Goal: Information Seeking & Learning: Learn about a topic

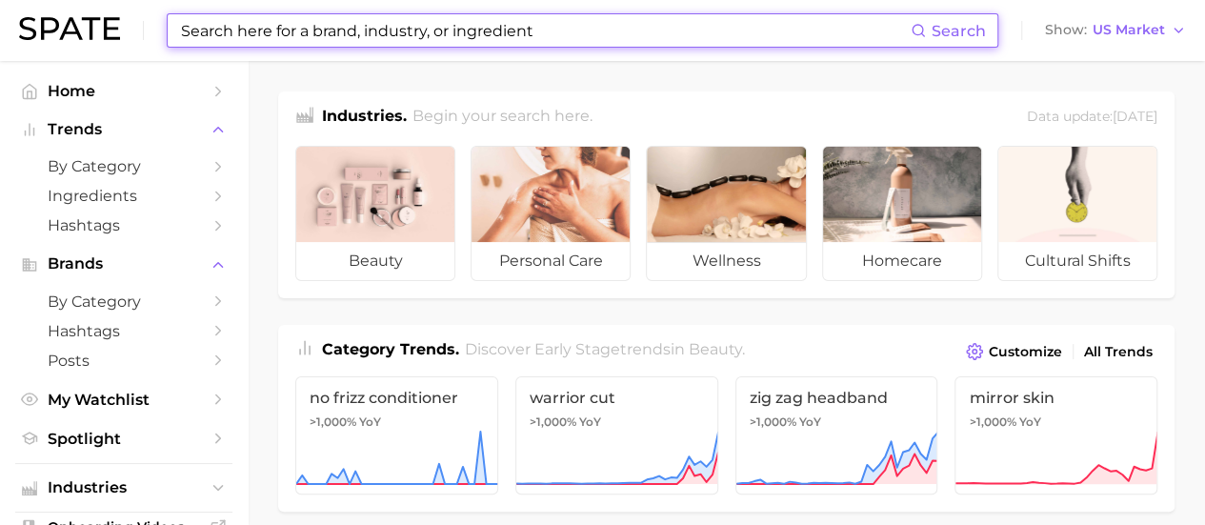
click at [682, 44] on input at bounding box center [545, 30] width 732 height 32
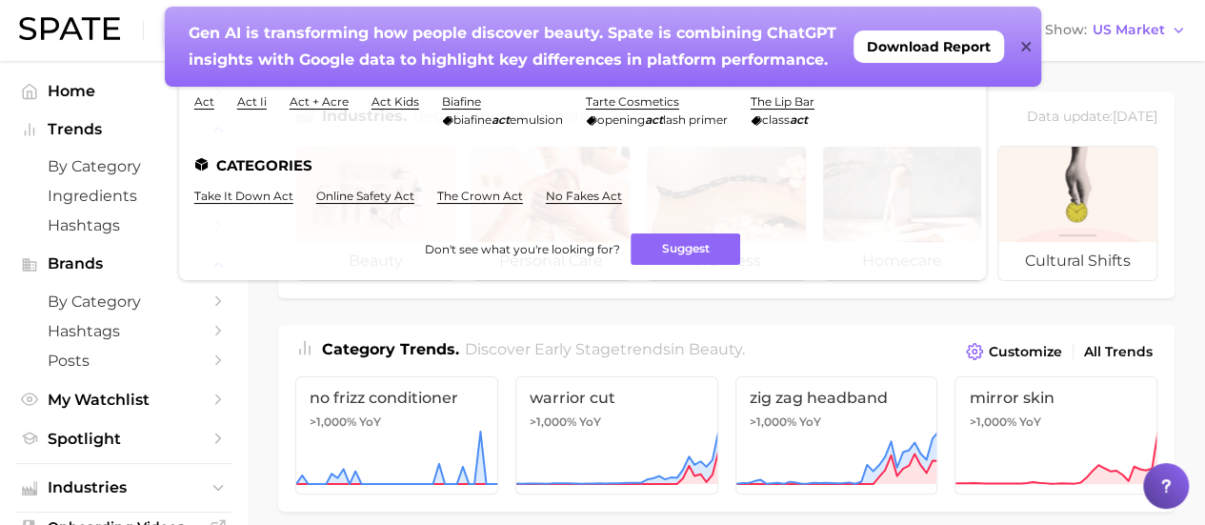
click at [1023, 47] on icon at bounding box center [1026, 46] width 10 height 15
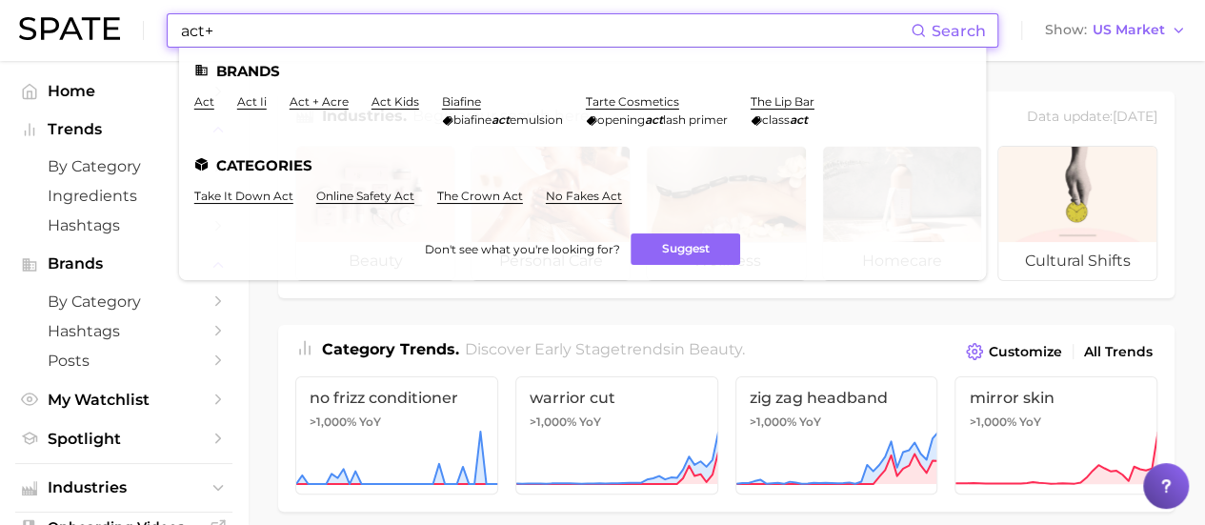
click at [451, 33] on input "act+" at bounding box center [545, 30] width 732 height 32
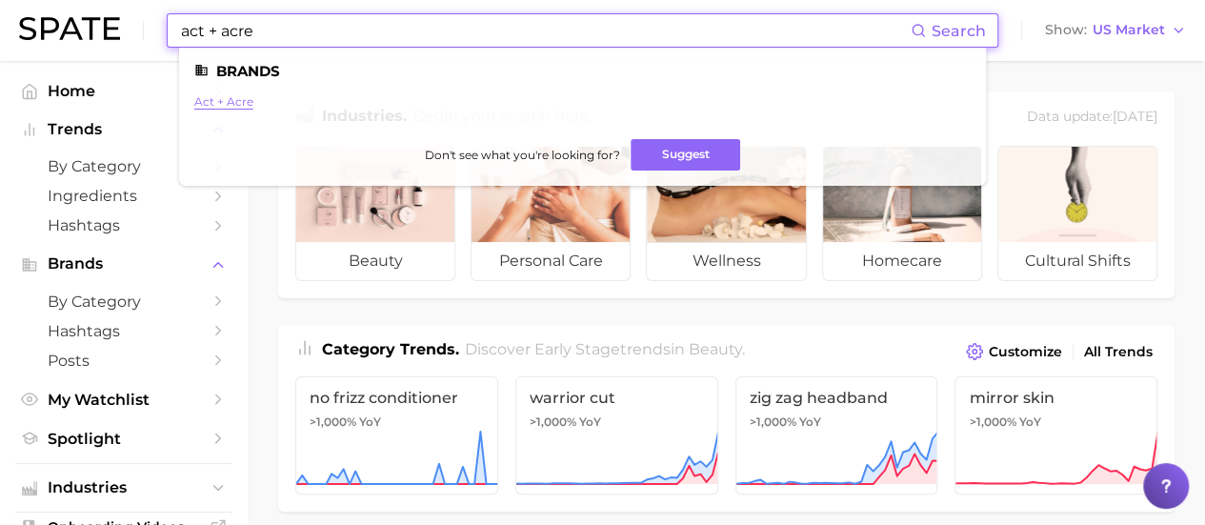
type input "act + acre"
click at [219, 100] on link "act + acre" at bounding box center [223, 101] width 59 height 14
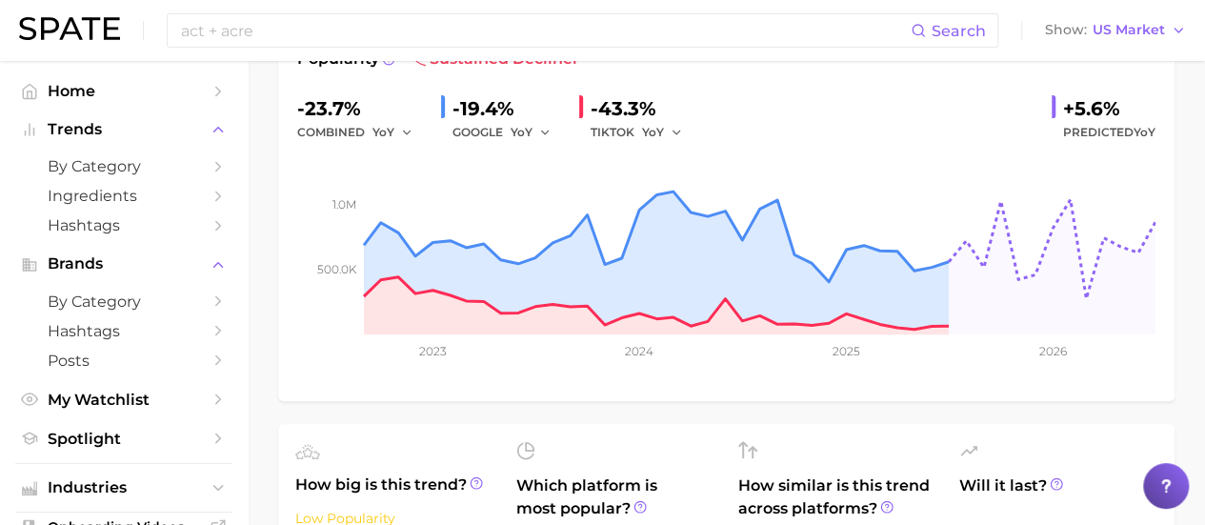
scroll to position [95, 0]
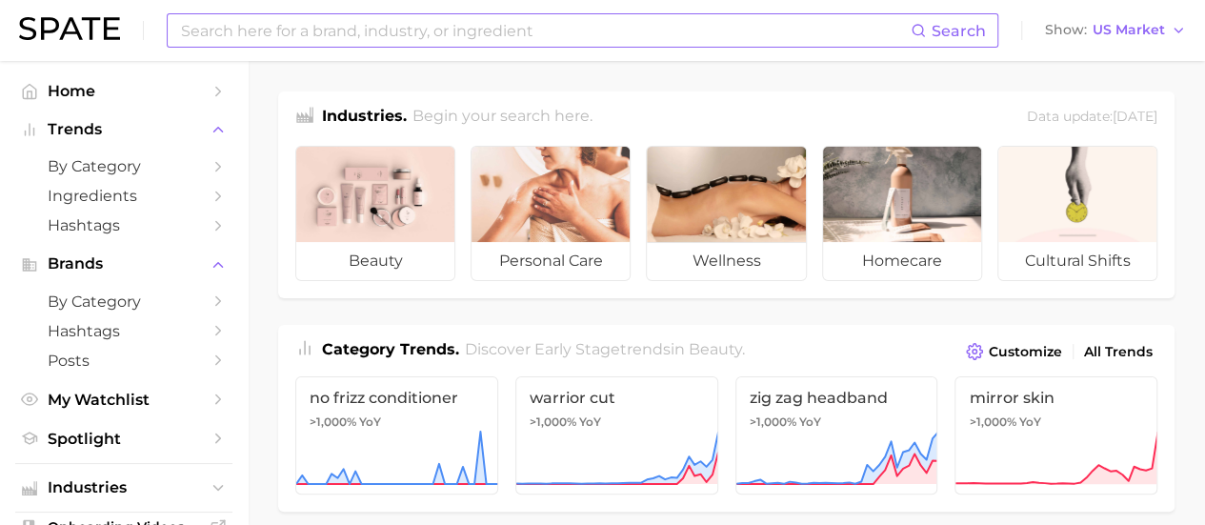
click at [600, 30] on input at bounding box center [545, 30] width 732 height 32
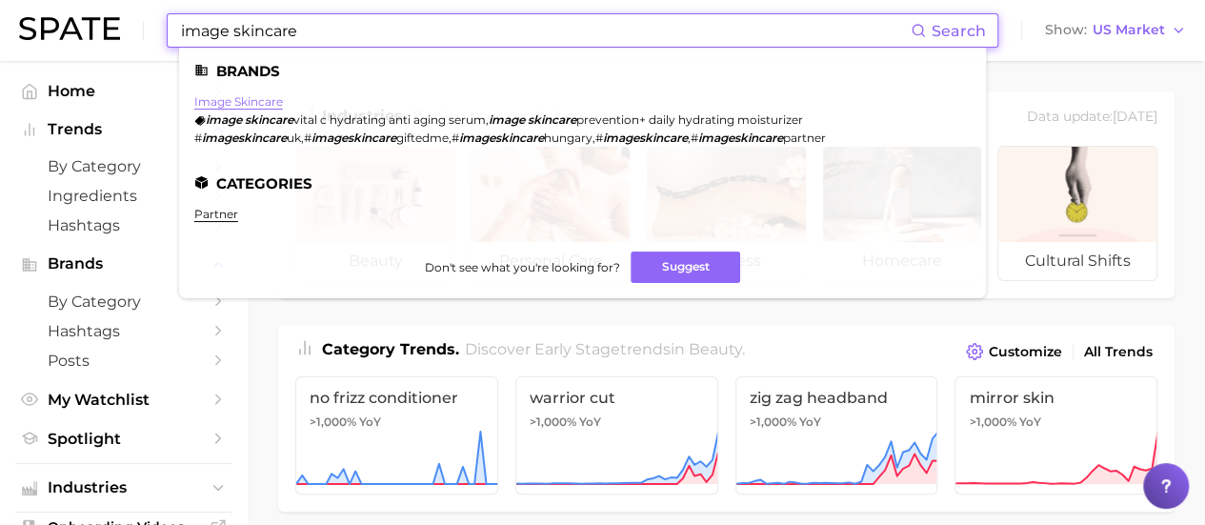
type input "image skincare"
click at [252, 107] on link "image skincare" at bounding box center [238, 101] width 89 height 14
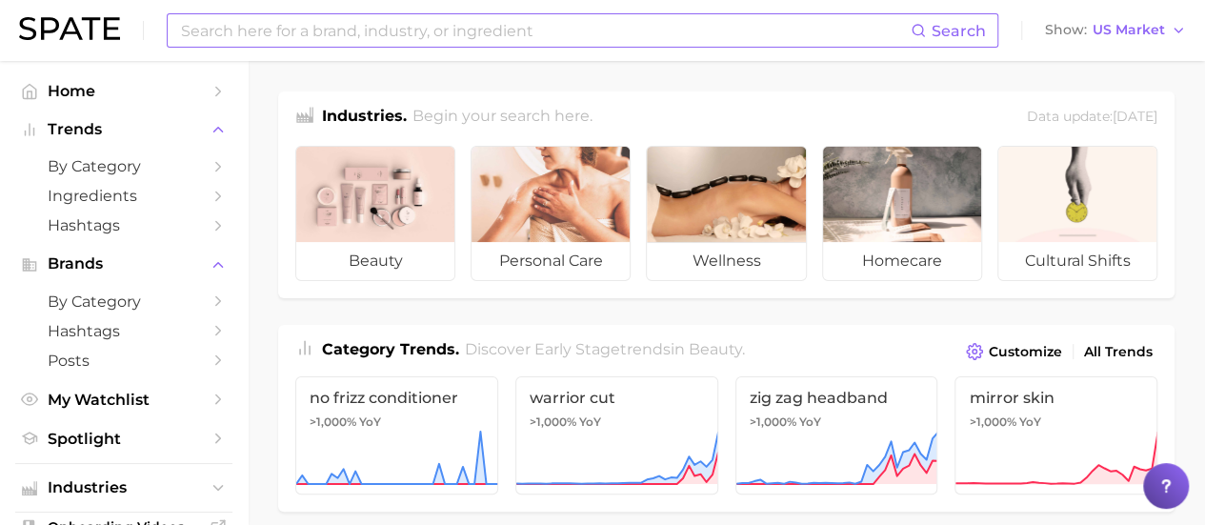
click at [775, 35] on input at bounding box center [545, 30] width 732 height 32
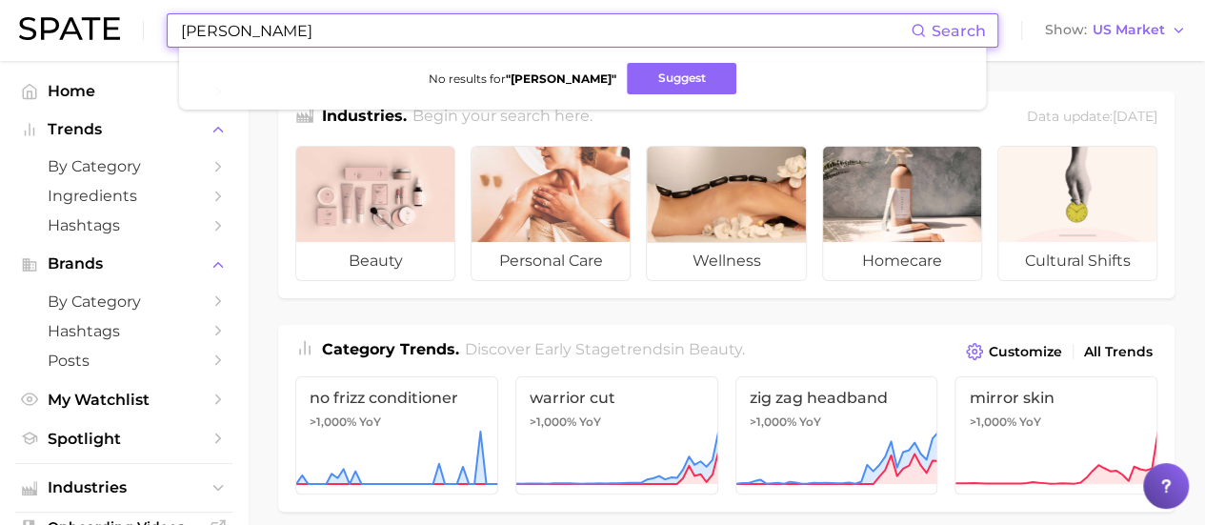
click at [222, 25] on input "sarah ap" at bounding box center [545, 30] width 732 height 32
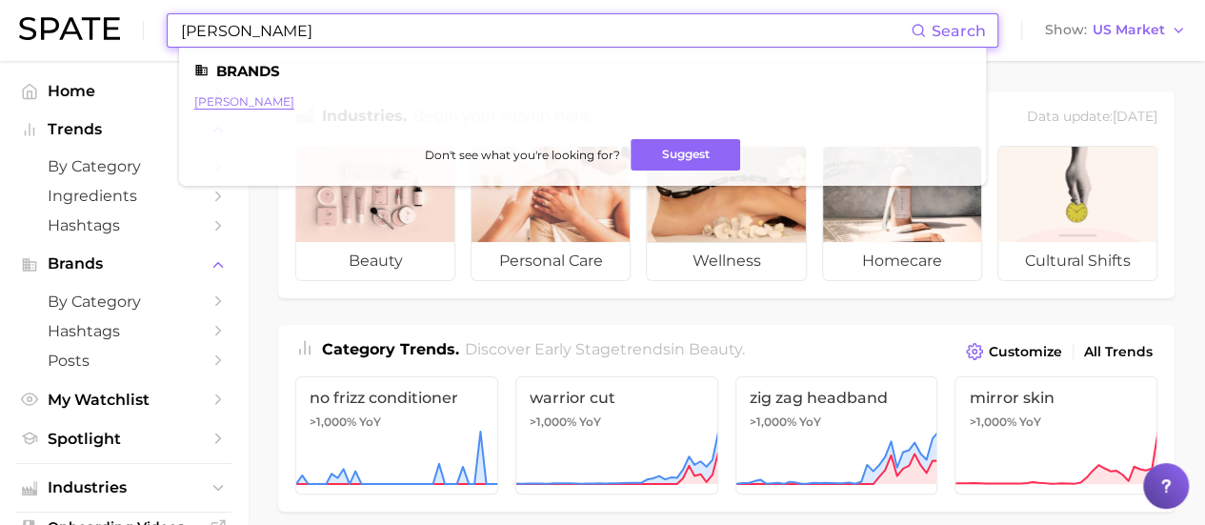
type input "sara hap"
click at [231, 105] on link "sara happ" at bounding box center [244, 101] width 100 height 14
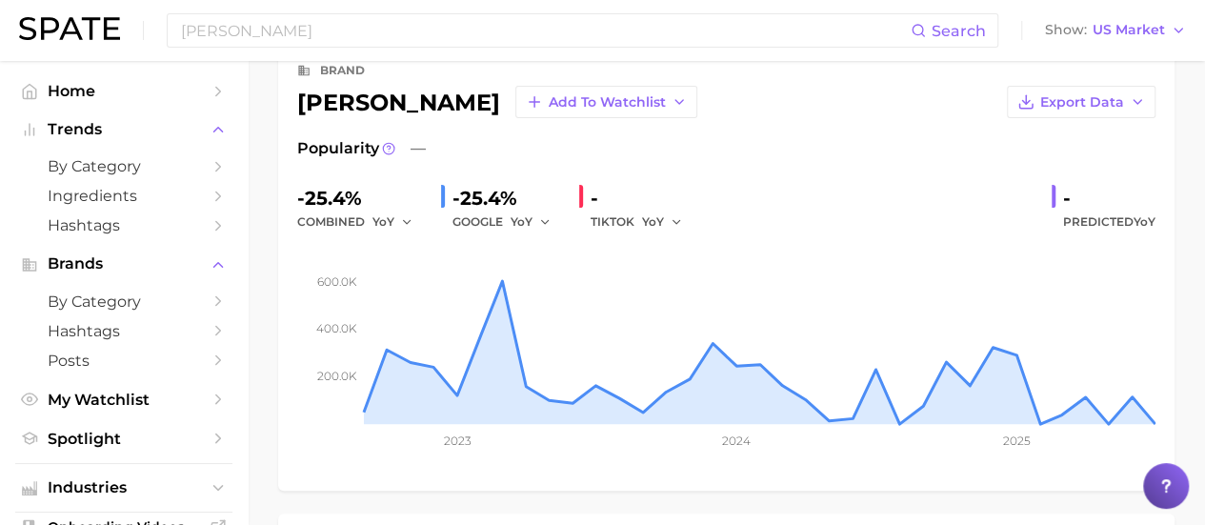
scroll to position [286, 0]
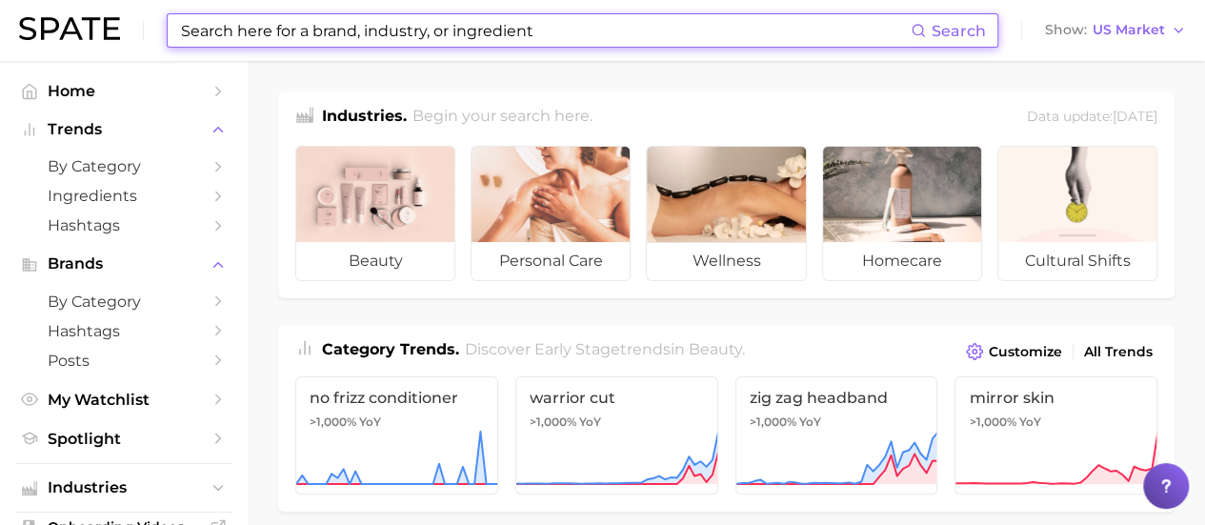
click at [492, 33] on input at bounding box center [545, 30] width 732 height 32
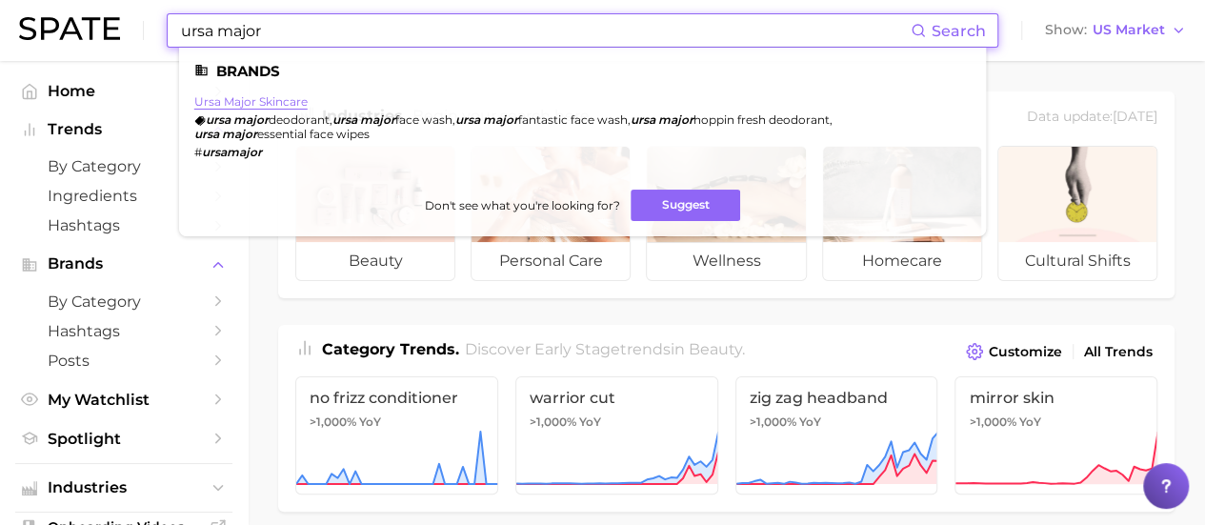
type input "ursa major"
click at [262, 98] on link "ursa major skincare" at bounding box center [250, 101] width 113 height 14
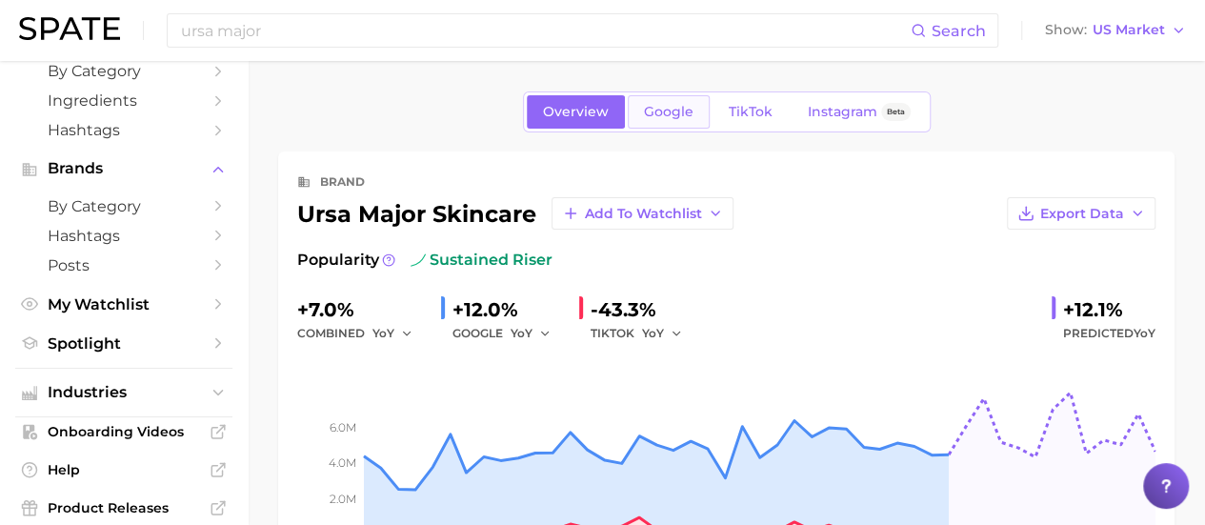
click at [678, 113] on span "Google" at bounding box center [669, 112] width 50 height 16
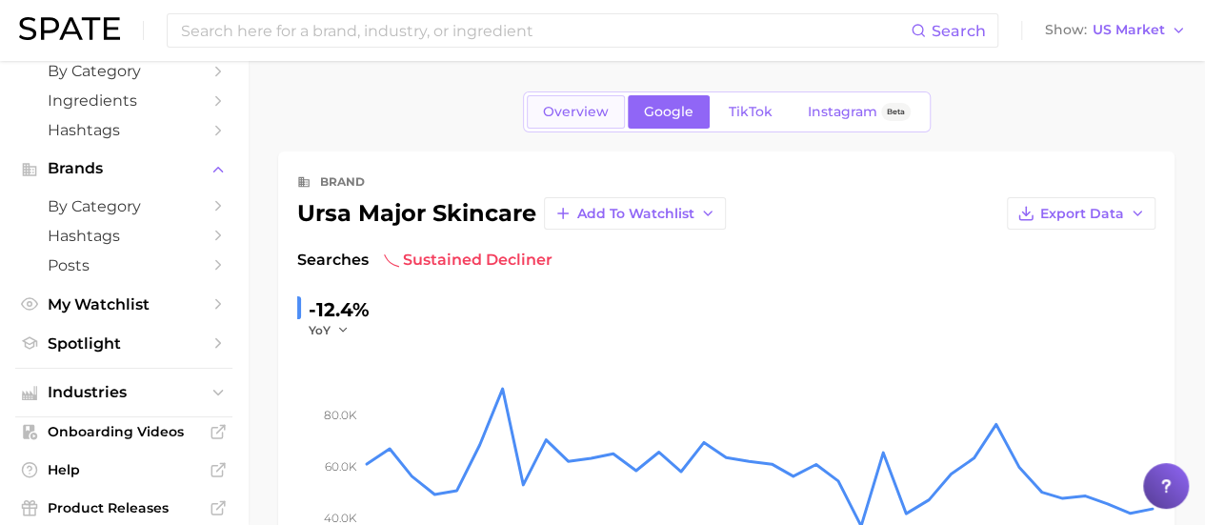
click at [590, 102] on link "Overview" at bounding box center [576, 111] width 98 height 33
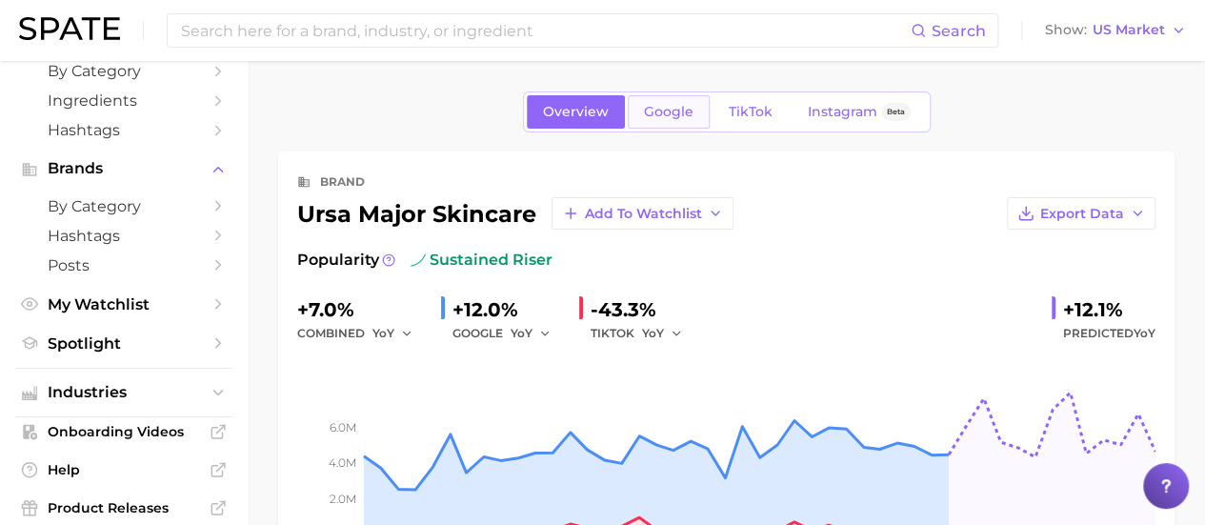
click at [675, 121] on link "Google" at bounding box center [669, 111] width 82 height 33
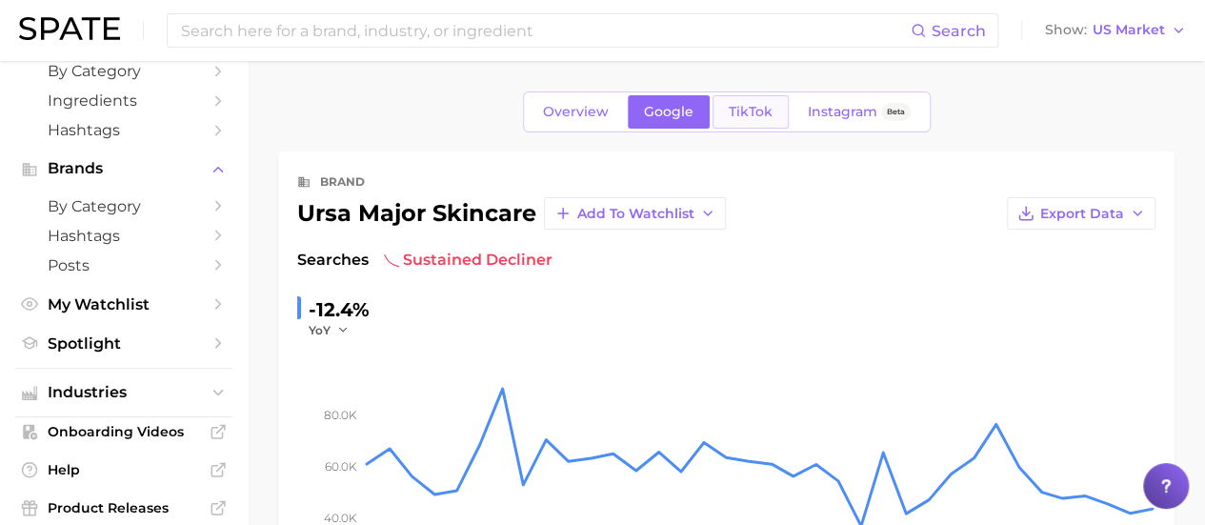
click at [731, 113] on span "TikTok" at bounding box center [751, 112] width 44 height 16
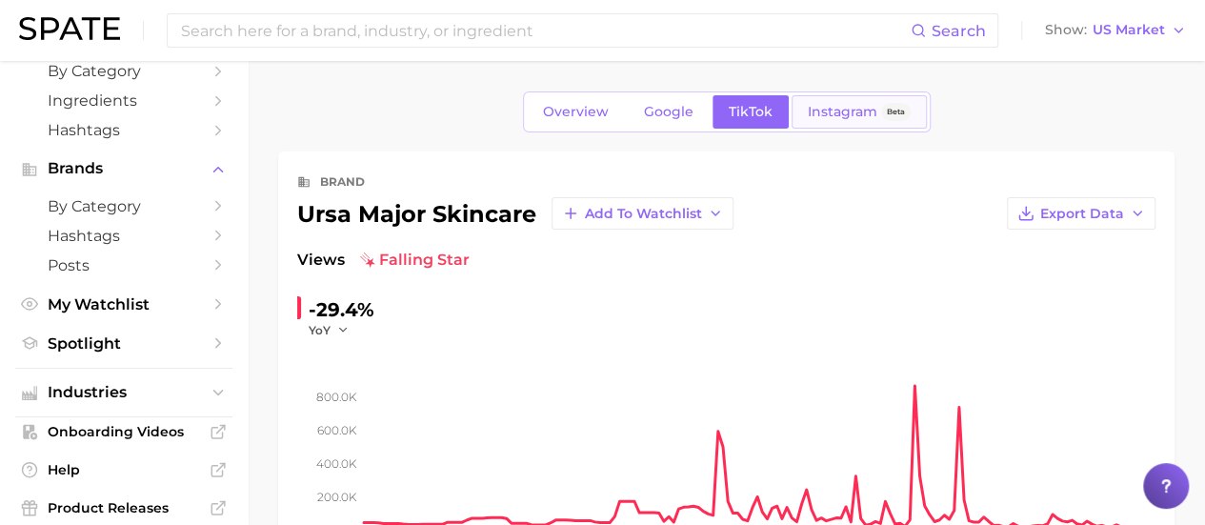
click at [854, 117] on span "Instagram" at bounding box center [843, 112] width 70 height 16
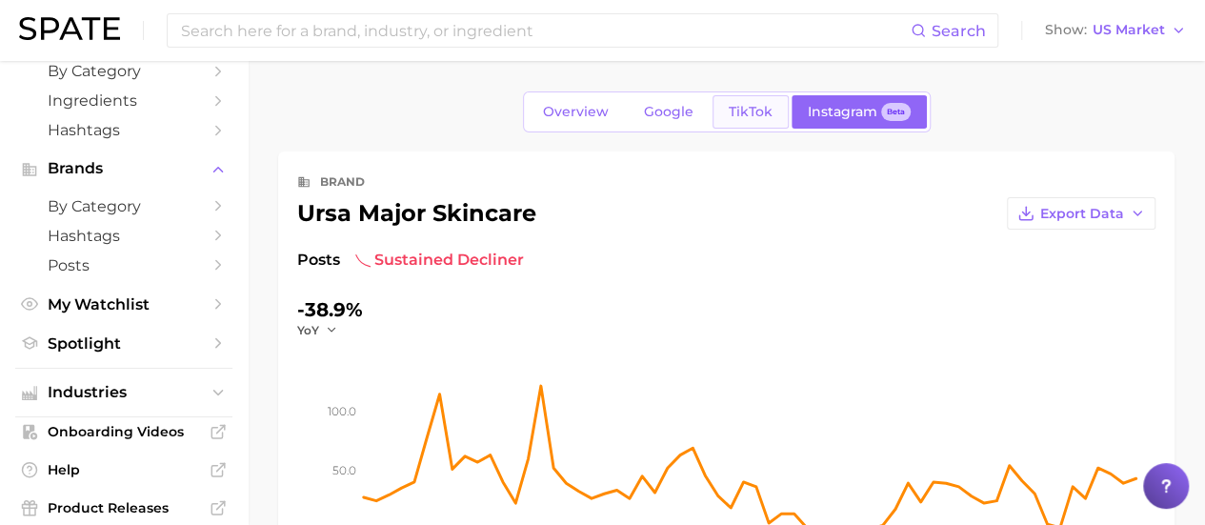
click at [741, 121] on link "TikTok" at bounding box center [751, 111] width 76 height 33
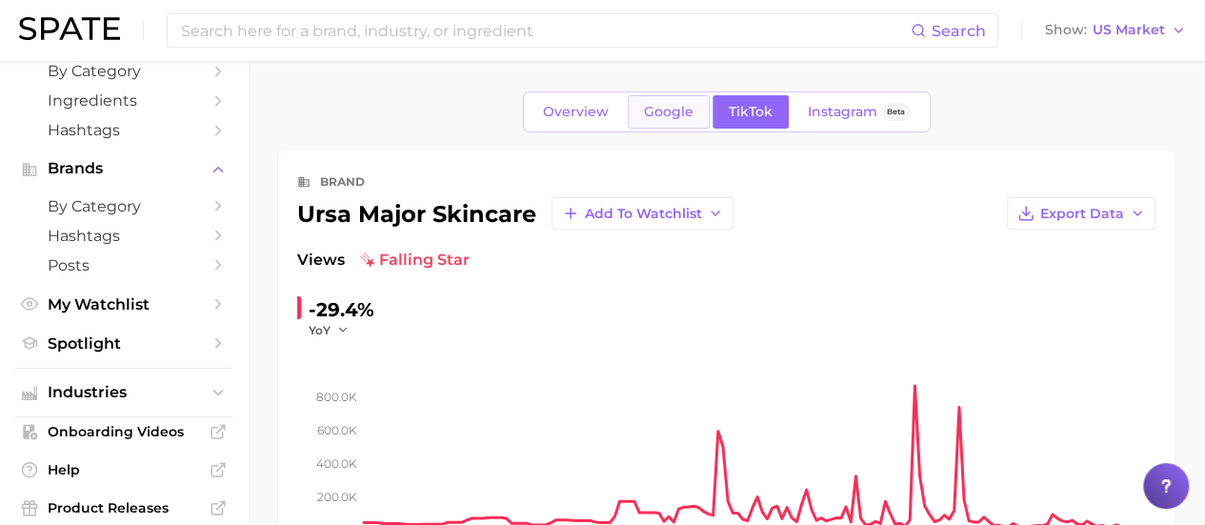
click at [671, 107] on span "Google" at bounding box center [669, 112] width 50 height 16
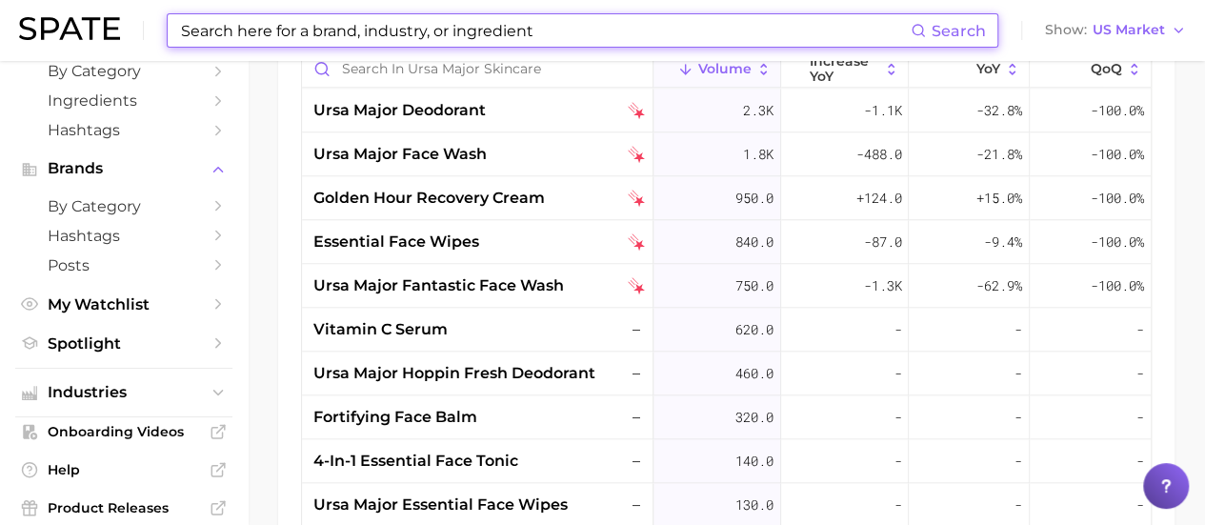
click at [539, 35] on input at bounding box center [545, 30] width 732 height 32
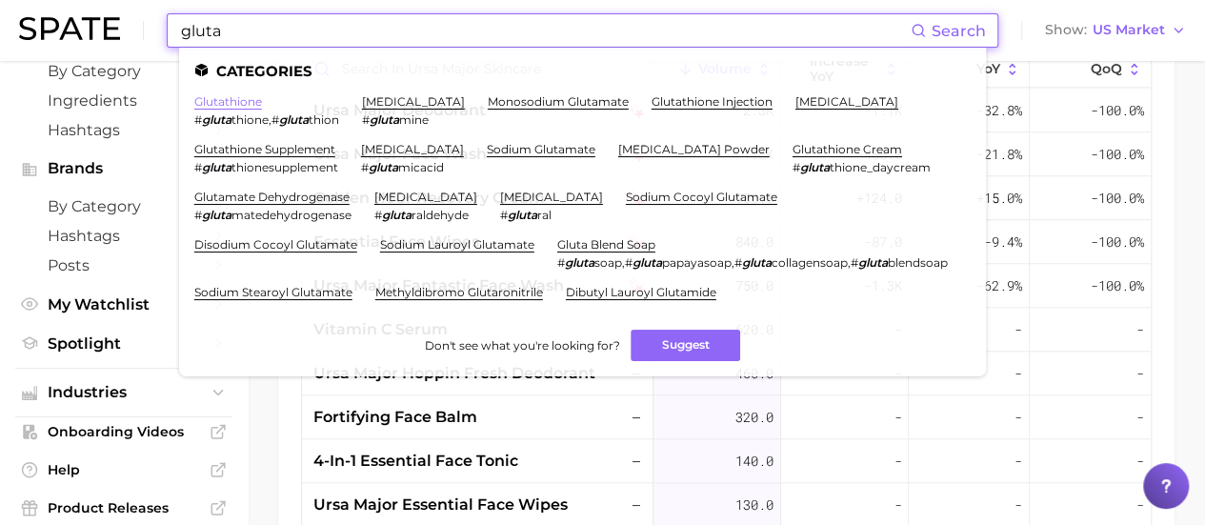
type input "gluta"
click at [245, 96] on link "glutathione" at bounding box center [228, 101] width 68 height 14
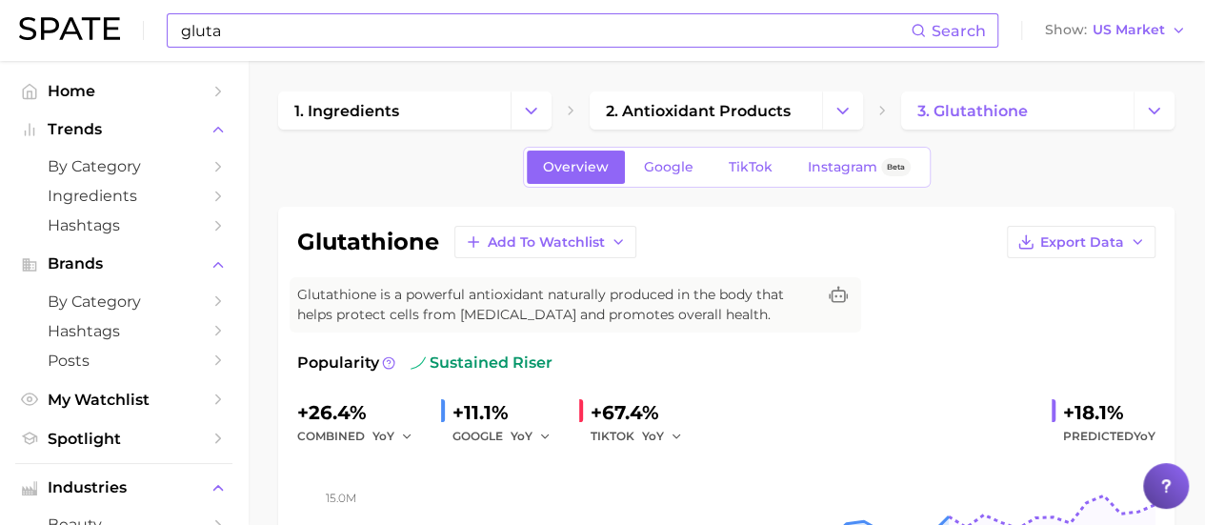
click at [341, 26] on input "gluta" at bounding box center [545, 30] width 732 height 32
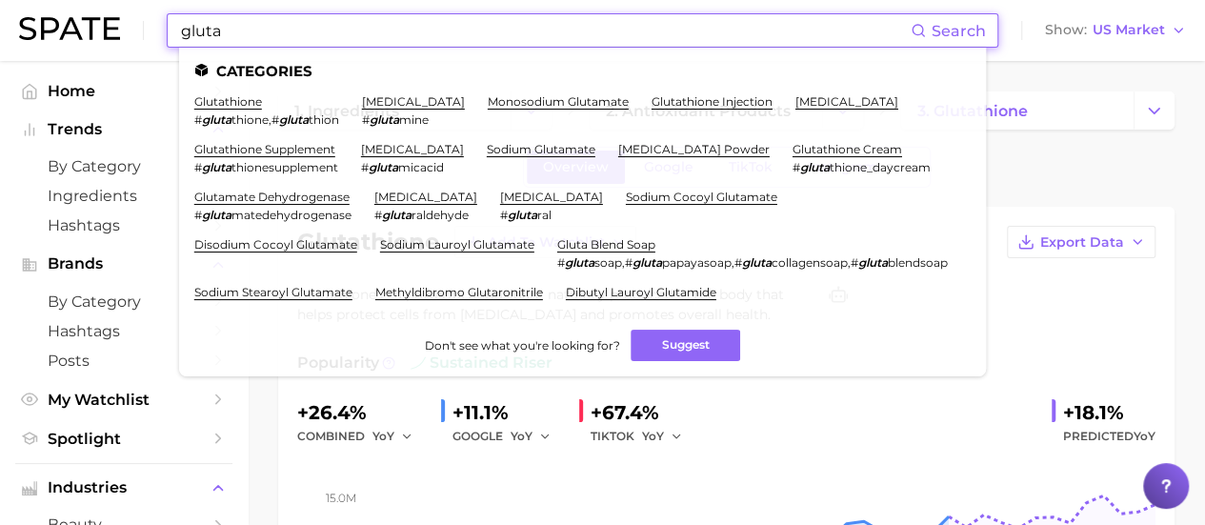
click at [341, 24] on input "gluta" at bounding box center [545, 30] width 732 height 32
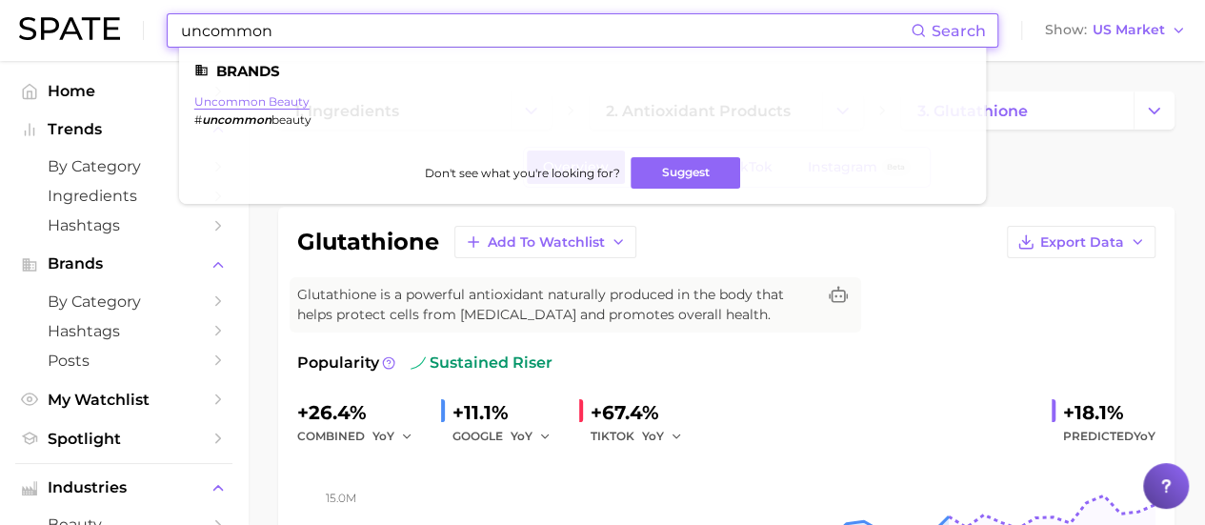
type input "uncommon"
click at [303, 99] on link "uncommon beauty" at bounding box center [251, 101] width 115 height 14
